Goal: Task Accomplishment & Management: Complete application form

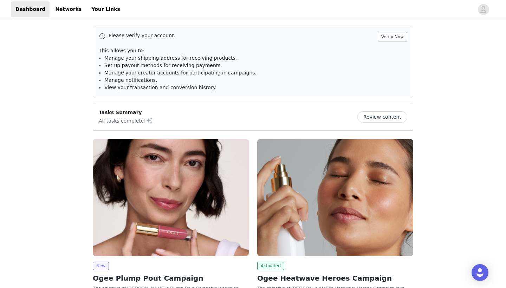
click at [401, 39] on button "Verify Now" at bounding box center [393, 36] width 30 height 9
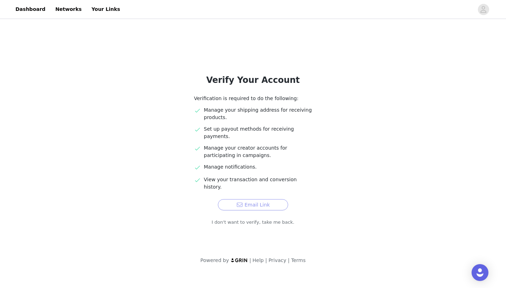
click at [252, 199] on button "Email Link" at bounding box center [253, 204] width 70 height 11
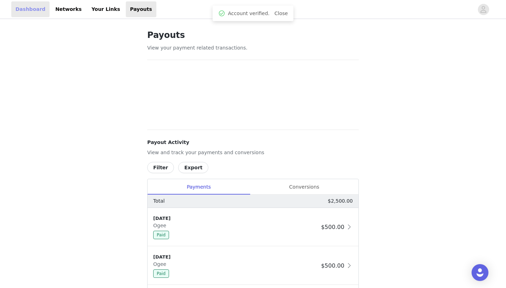
click at [32, 8] on link "Dashboard" at bounding box center [30, 9] width 38 height 16
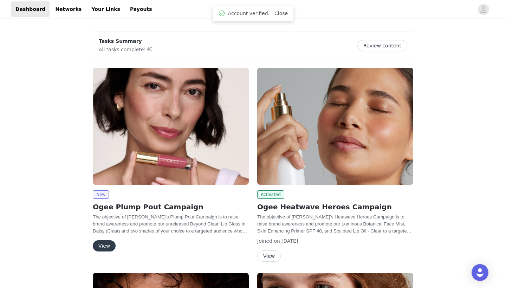
click at [141, 169] on img at bounding box center [171, 126] width 156 height 117
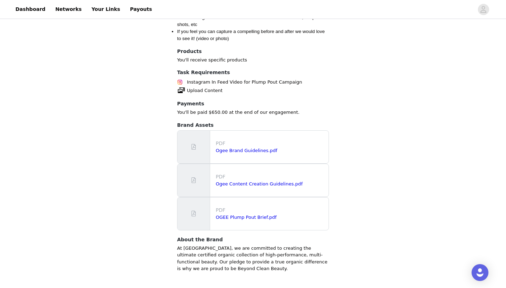
scroll to position [729, 0]
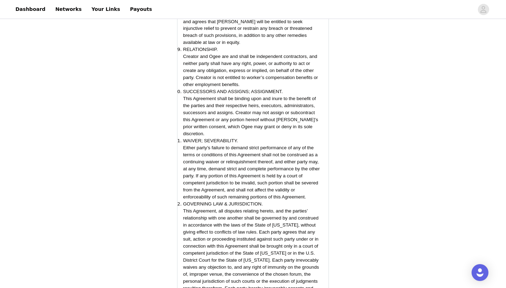
scroll to position [1981, 0]
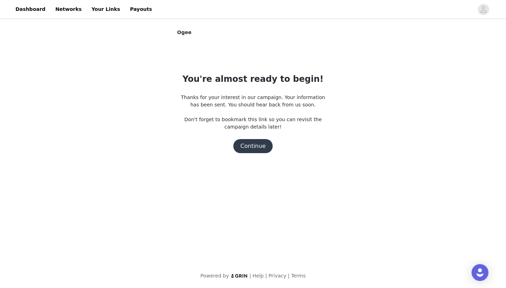
scroll to position [0, 0]
click at [246, 147] on button "Continue" at bounding box center [252, 146] width 39 height 14
